Goal: Task Accomplishment & Management: Manage account settings

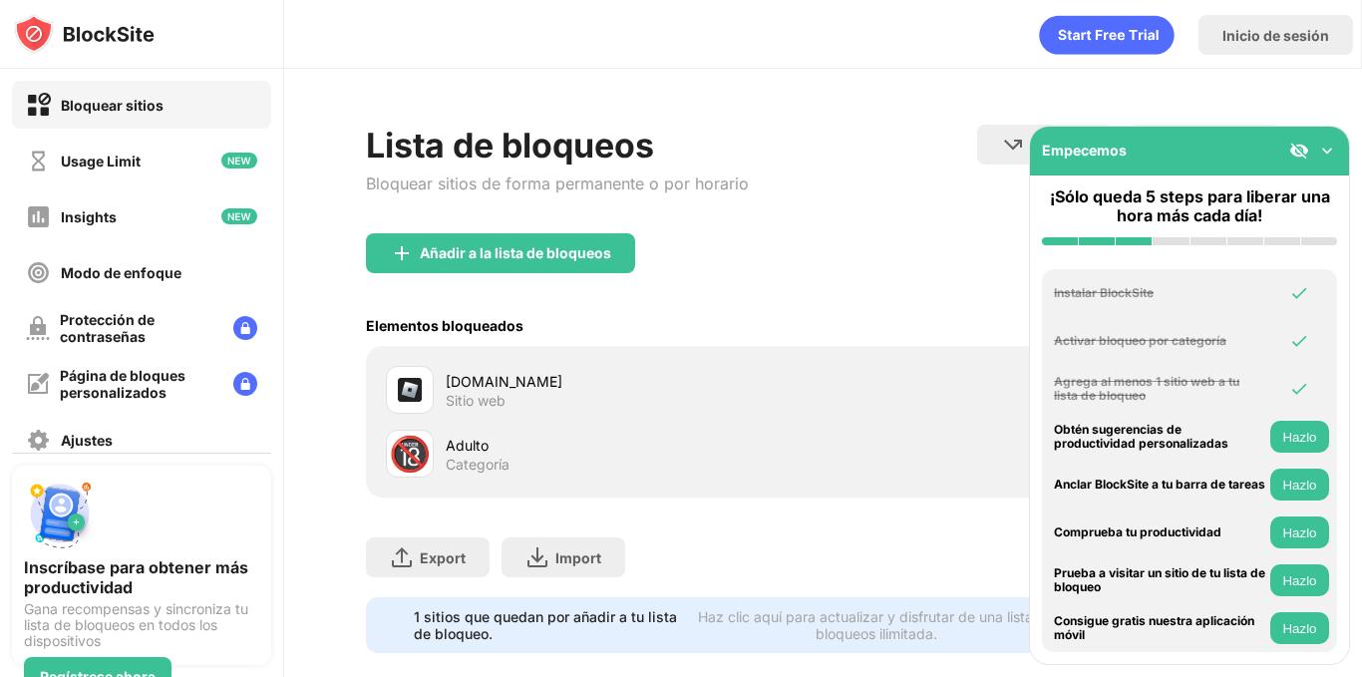
click at [1328, 156] on img at bounding box center [1327, 151] width 20 height 20
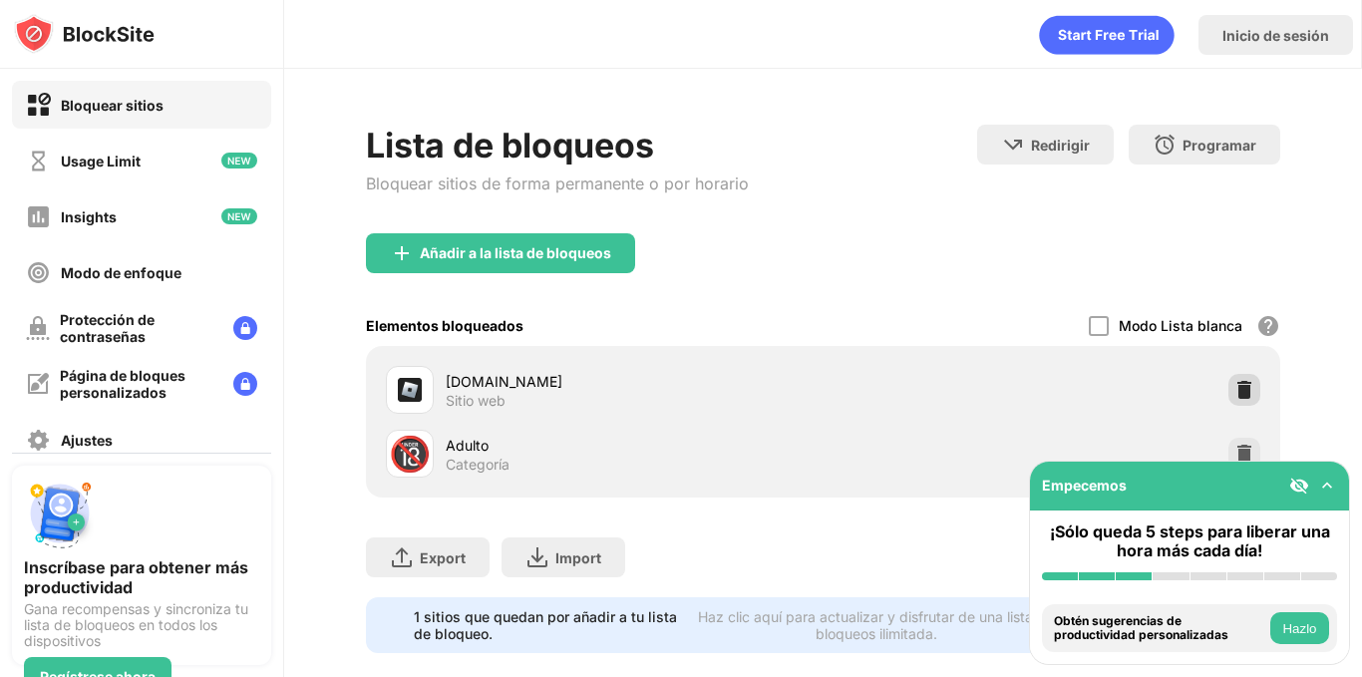
click at [1234, 389] on img at bounding box center [1244, 390] width 20 height 20
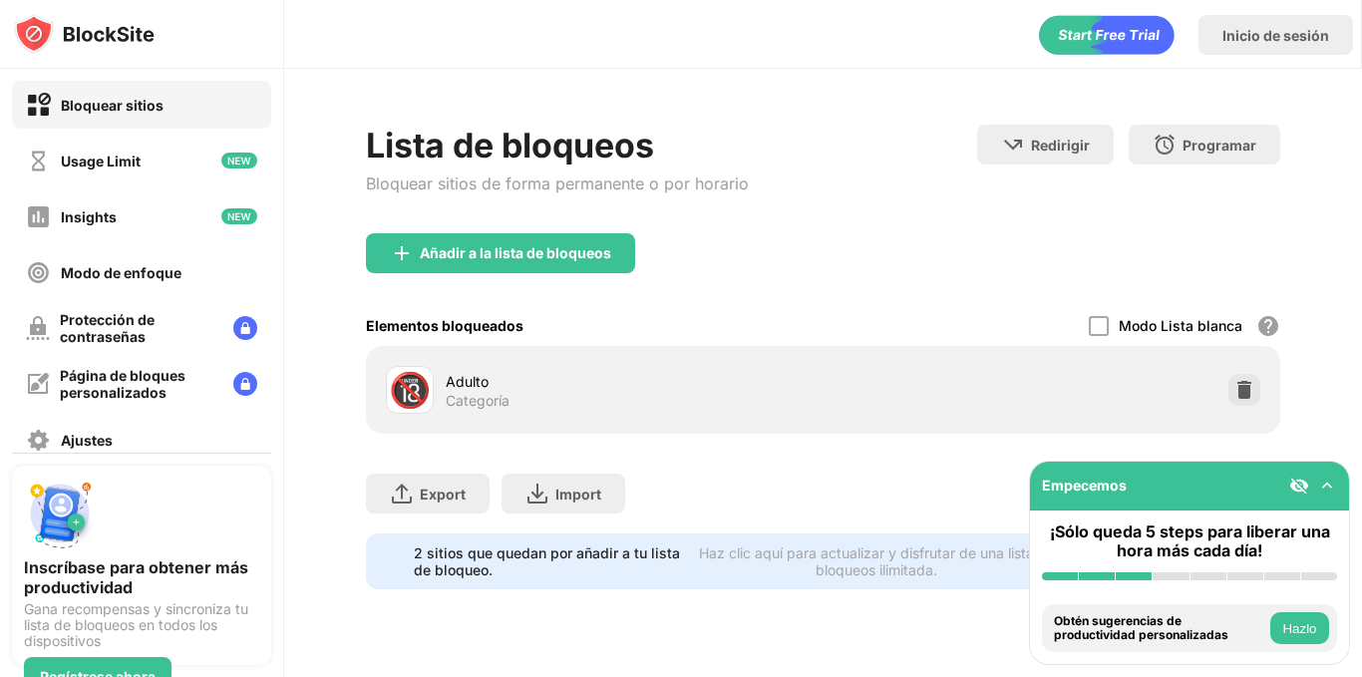
scroll to position [20, 0]
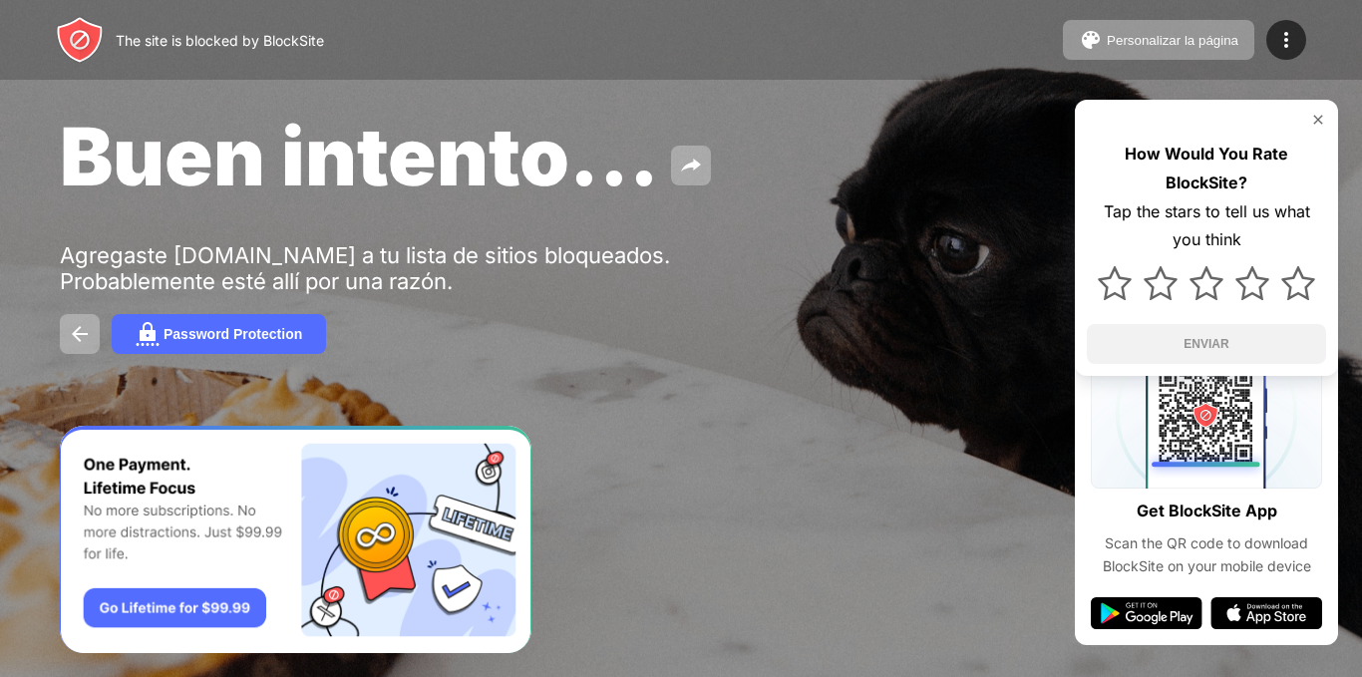
drag, startPoint x: 662, startPoint y: 456, endPoint x: 660, endPoint y: 440, distance: 16.1
click at [662, 457] on div "Buen intento... Agregaste roblox.com a tu lista de sitios bloqueados. Probablem…" at bounding box center [681, 231] width 1362 height 462
click at [1169, 50] on button "Personalizar la página" at bounding box center [1158, 40] width 191 height 40
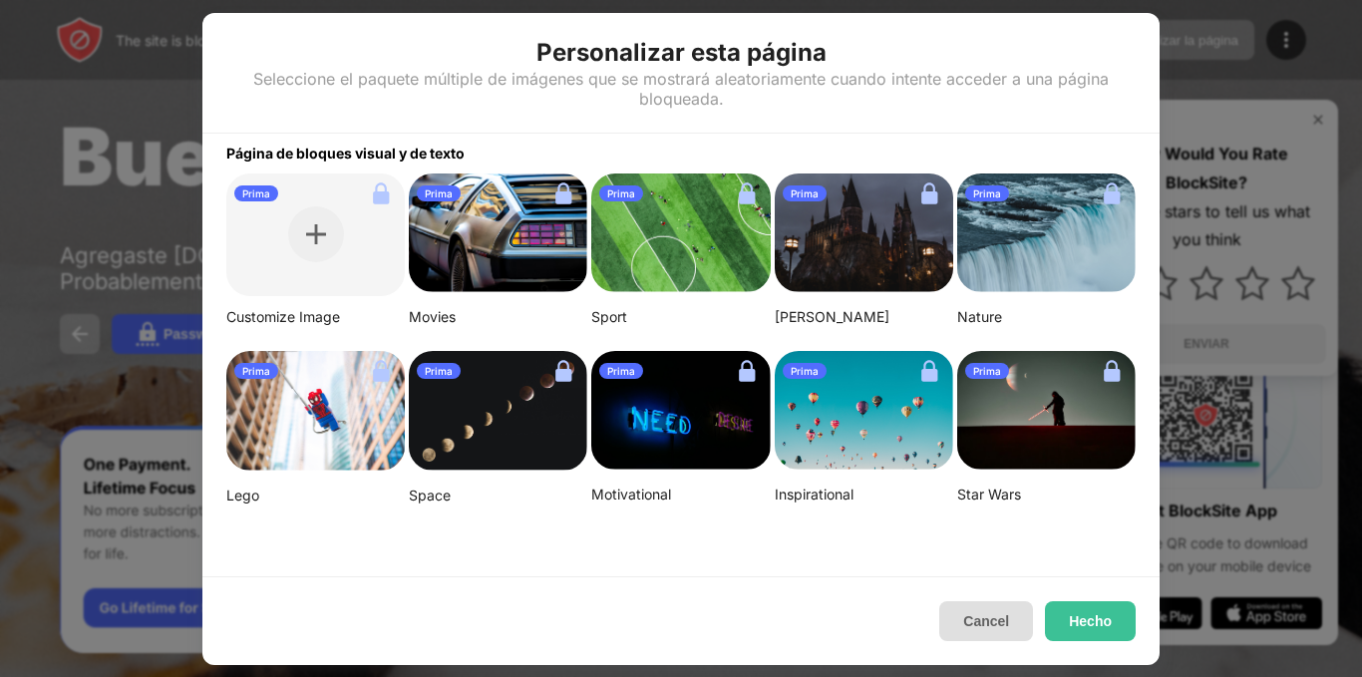
click at [982, 624] on button "Cancel" at bounding box center [986, 621] width 94 height 40
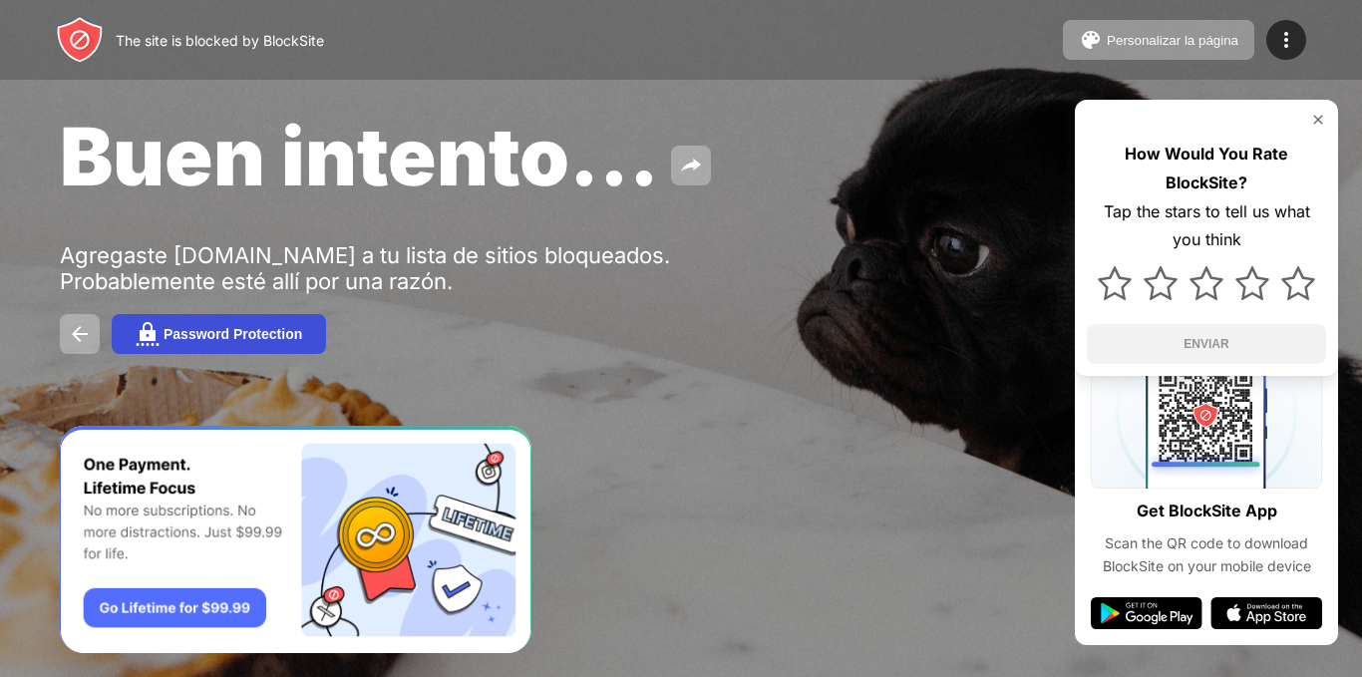
click at [303, 324] on button "Password Protection" at bounding box center [219, 334] width 214 height 40
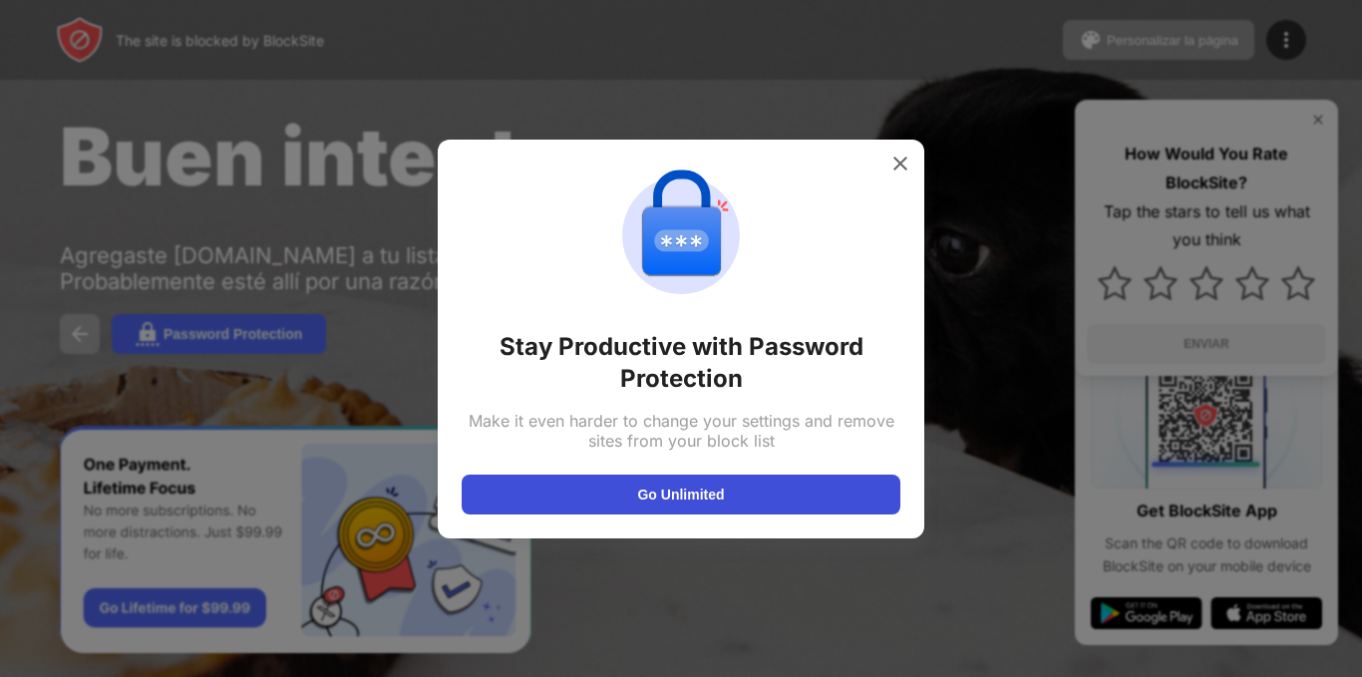
click at [673, 495] on button "Go Unlimited" at bounding box center [681, 495] width 439 height 40
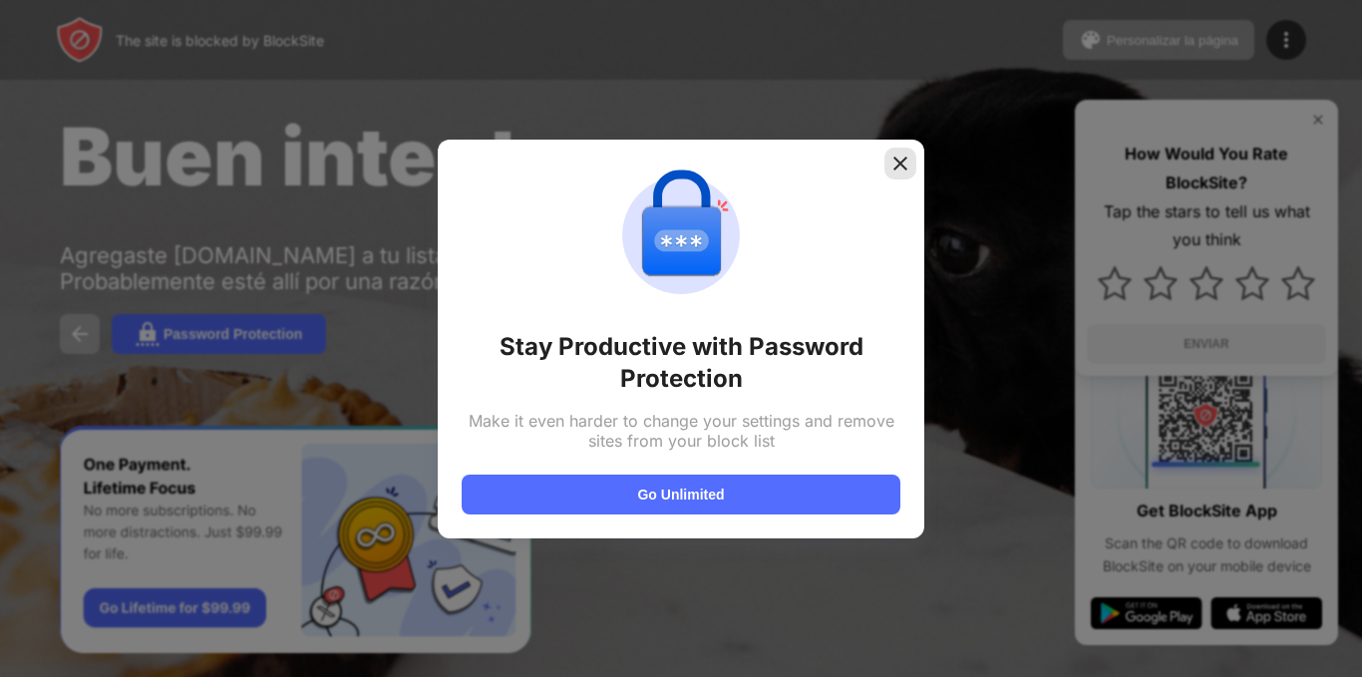
click at [890, 157] on img at bounding box center [900, 164] width 20 height 20
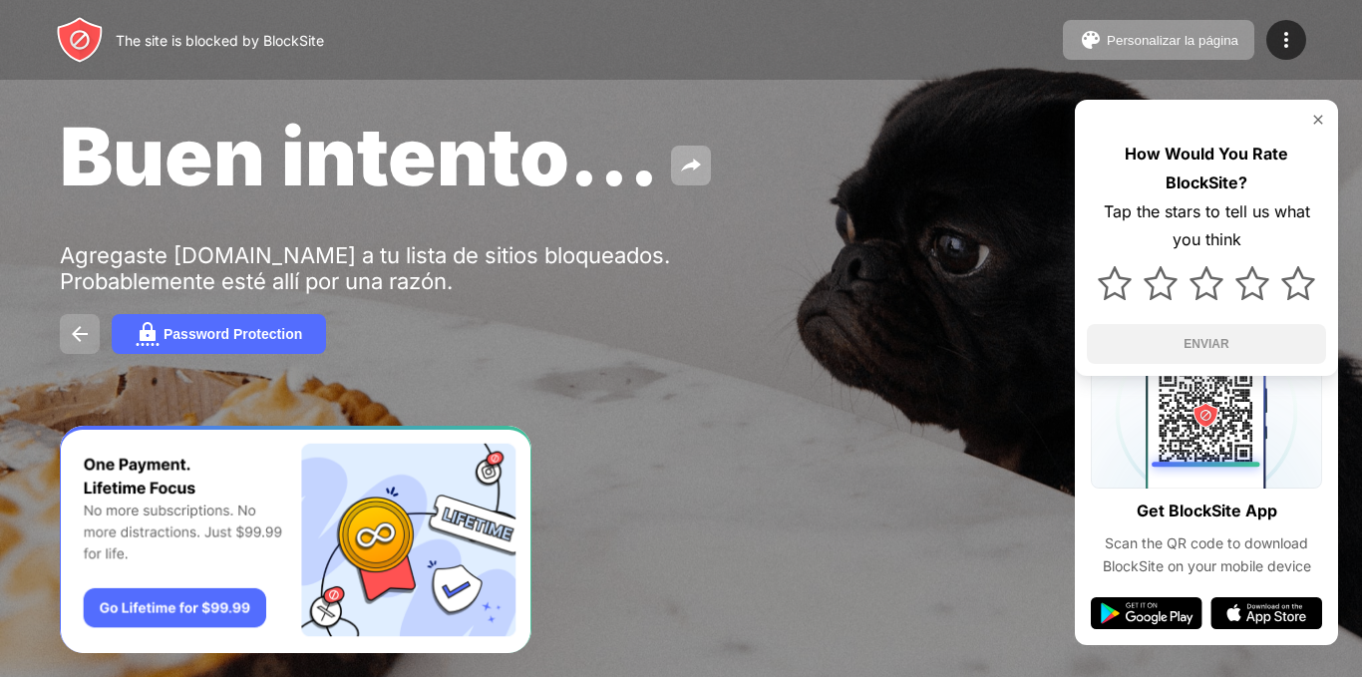
click at [76, 322] on button at bounding box center [80, 334] width 40 height 40
